Goal: Task Accomplishment & Management: Manage account settings

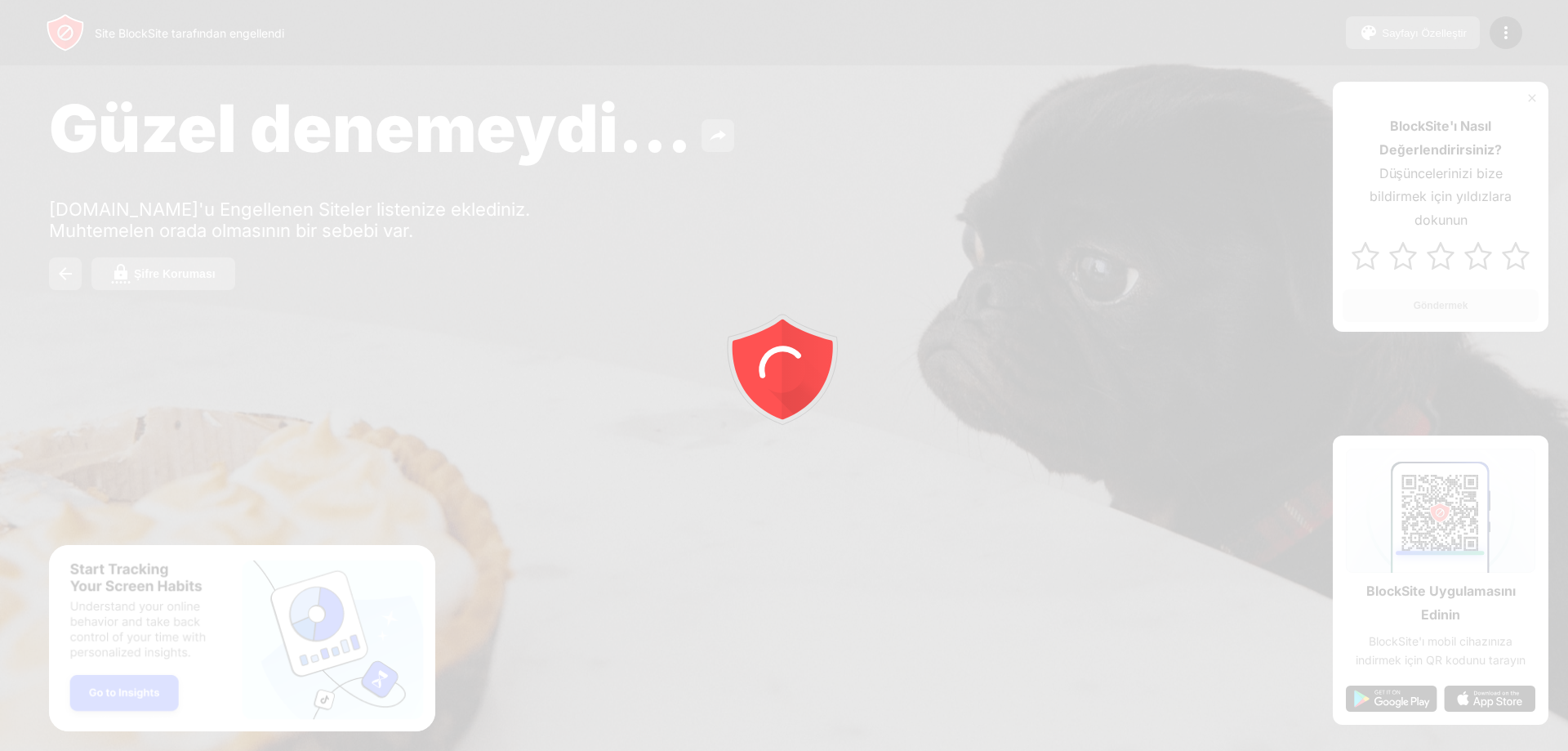
click at [1128, 88] on div at bounding box center [784, 375] width 1568 height 751
click at [1528, 92] on div at bounding box center [784, 375] width 1568 height 751
click at [1535, 97] on img at bounding box center [1532, 98] width 13 height 13
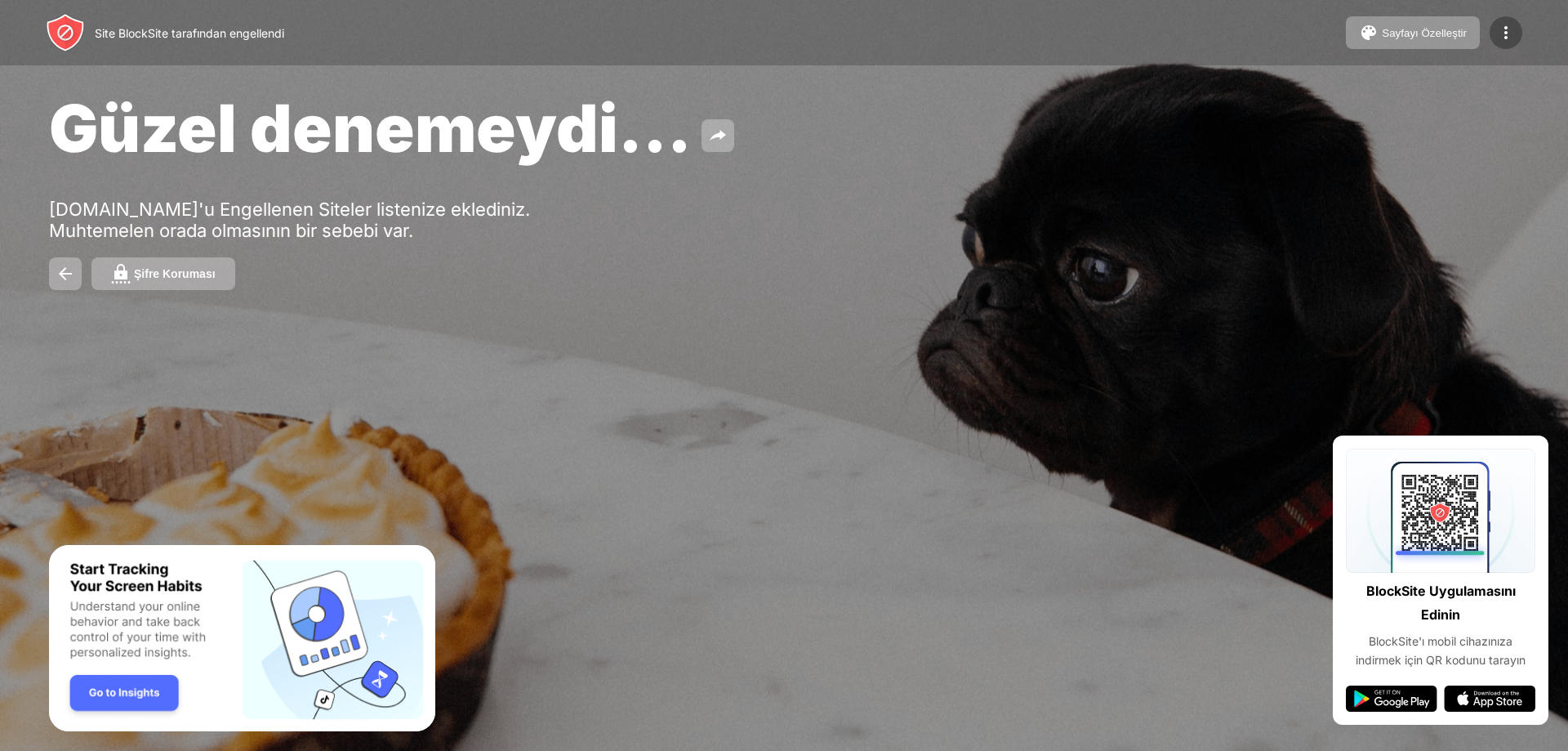
click at [1512, 37] on img at bounding box center [1506, 33] width 19 height 19
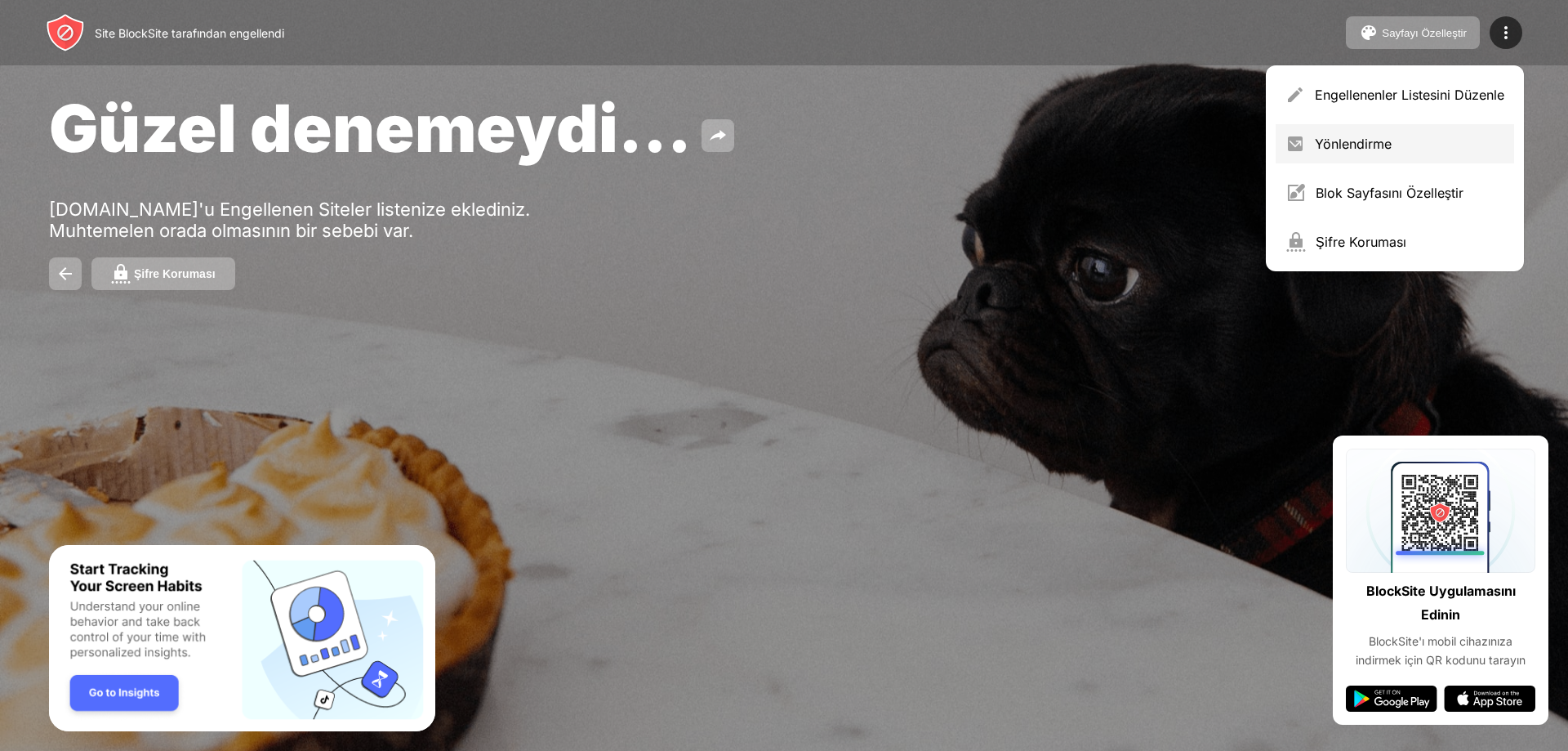
click at [1403, 135] on div "Yönlendirme" at bounding box center [1395, 144] width 238 height 40
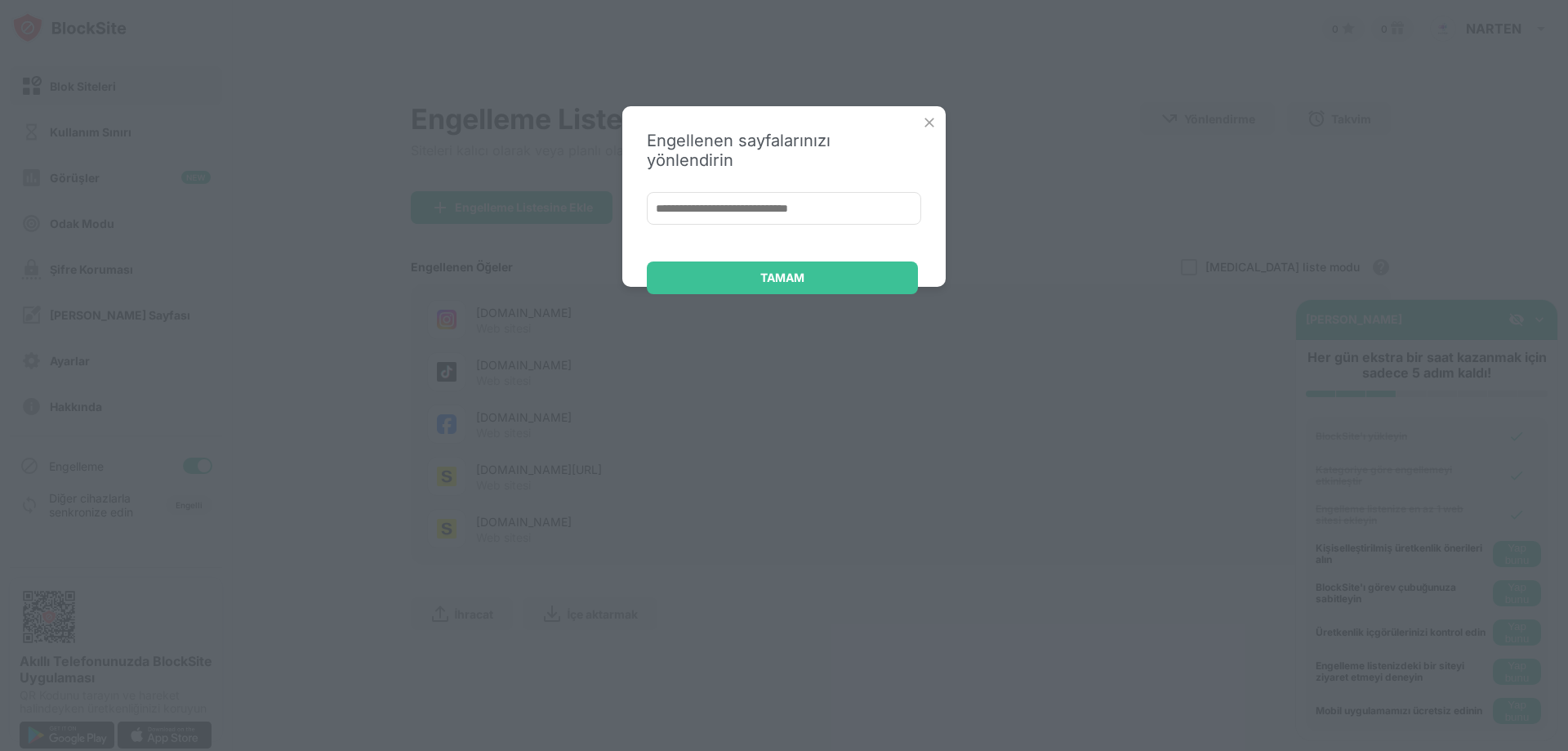
click at [933, 116] on img at bounding box center [929, 122] width 17 height 17
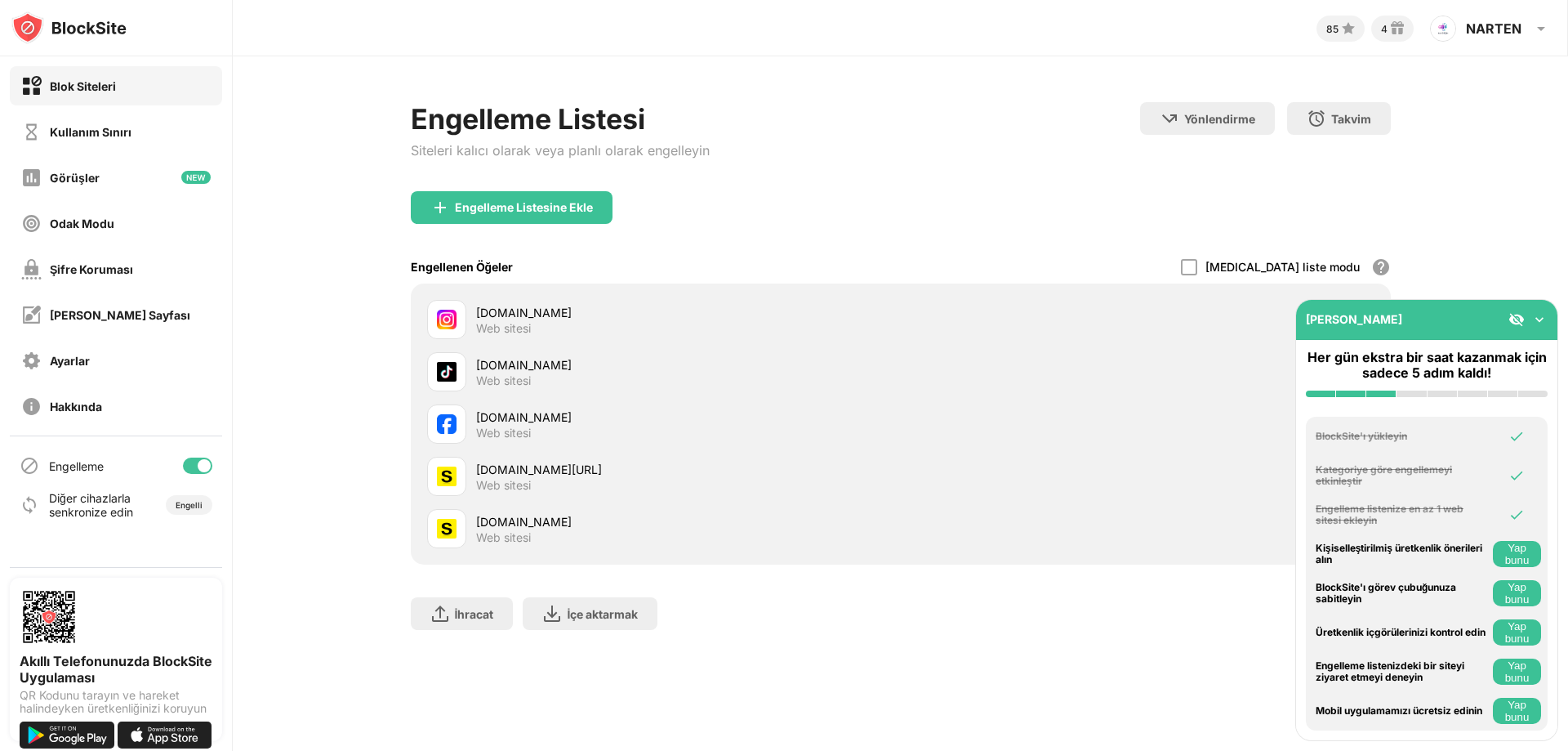
click at [1518, 324] on img at bounding box center [1517, 320] width 17 height 17
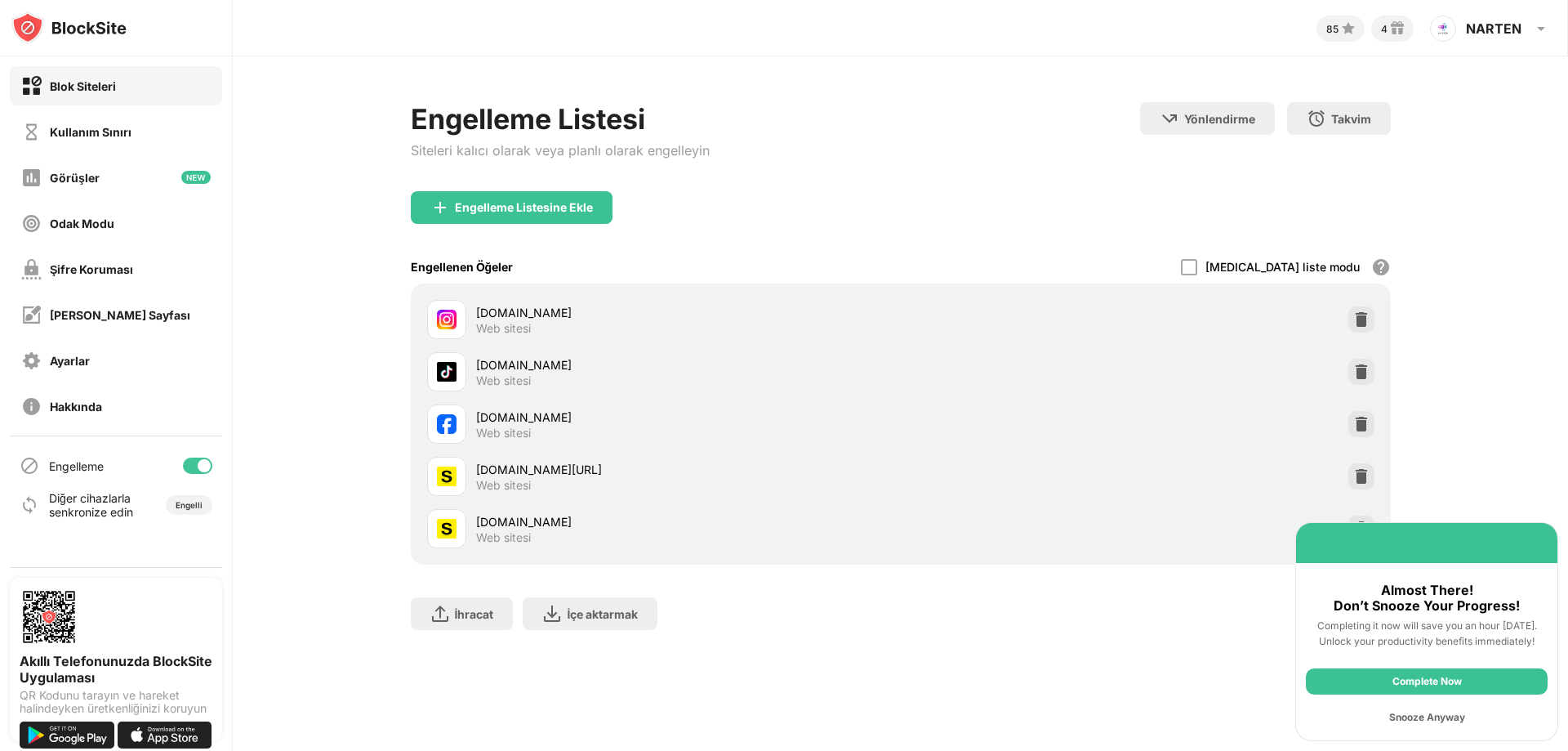
click at [1336, 310] on div "[DOMAIN_NAME] Web sitesi" at bounding box center [901, 319] width 961 height 52
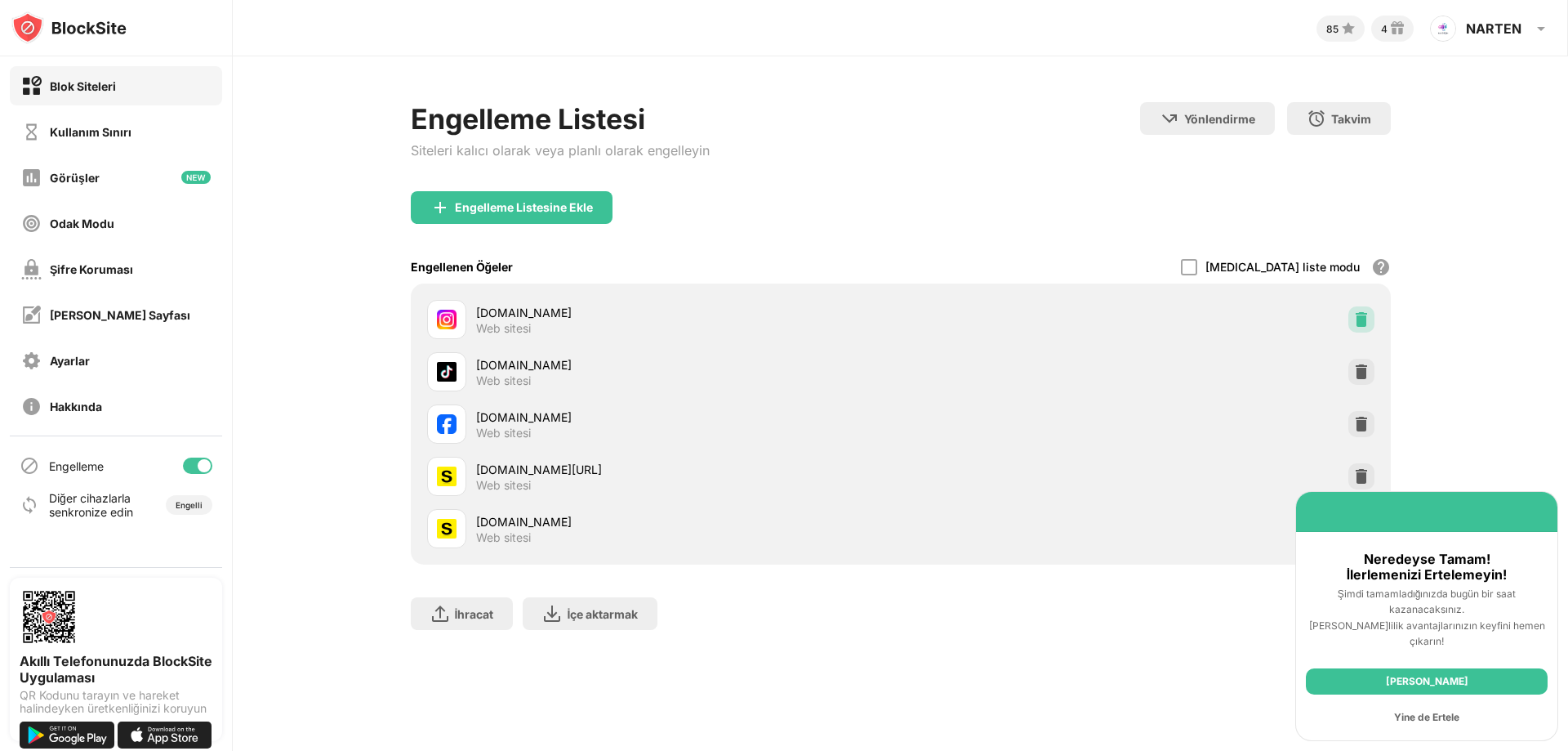
click at [1361, 318] on img at bounding box center [1361, 320] width 17 height 17
